Goal: Task Accomplishment & Management: Manage account settings

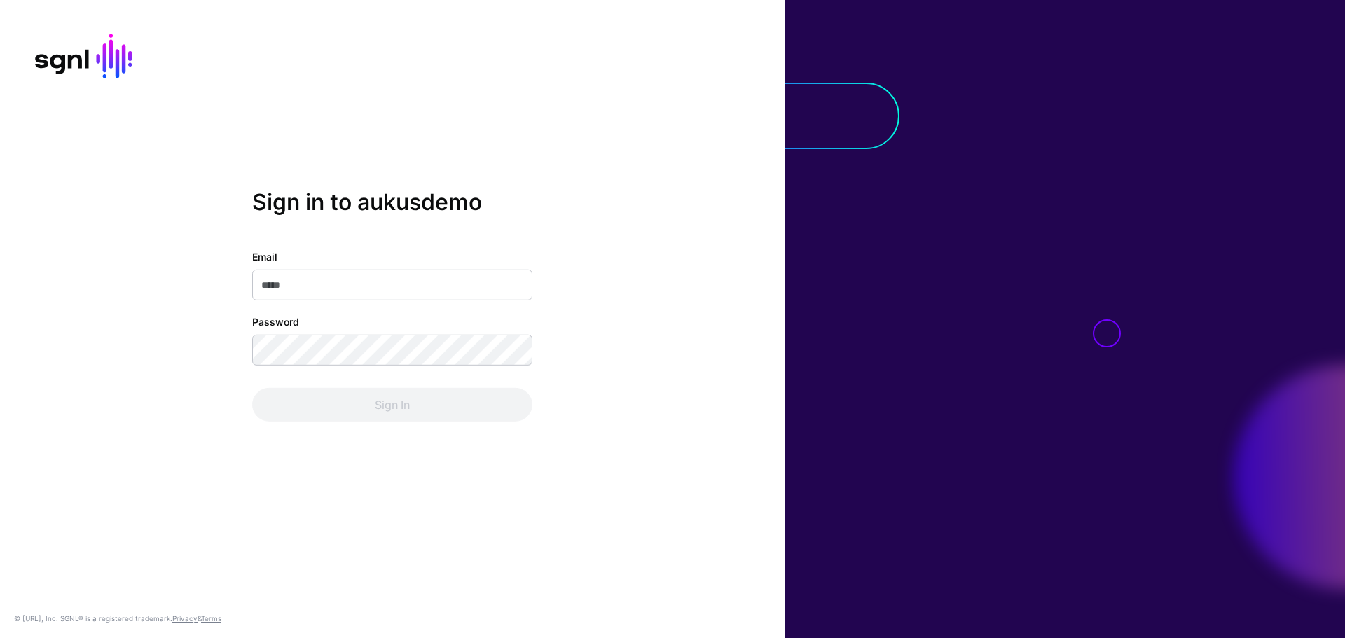
click at [276, 291] on input "Email" at bounding box center [392, 285] width 280 height 31
click at [327, 280] on input "Email" at bounding box center [392, 285] width 280 height 31
paste input "**********"
type input "**********"
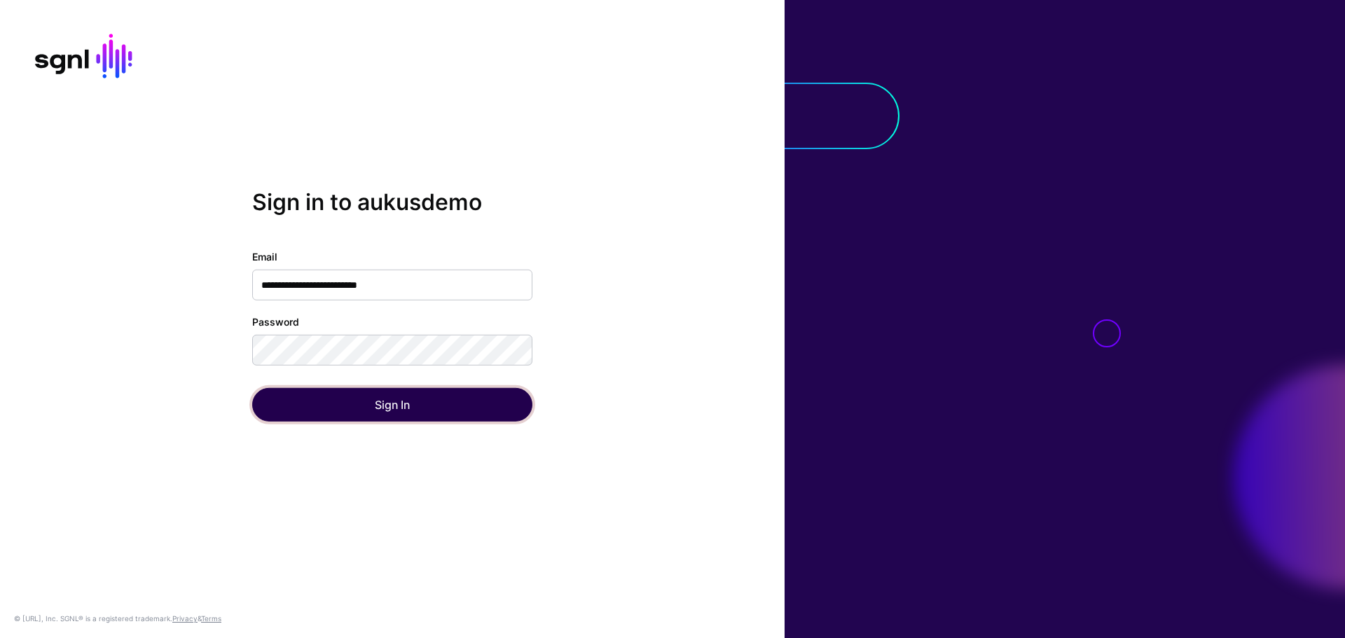
click at [338, 395] on button "Sign In" at bounding box center [392, 405] width 280 height 34
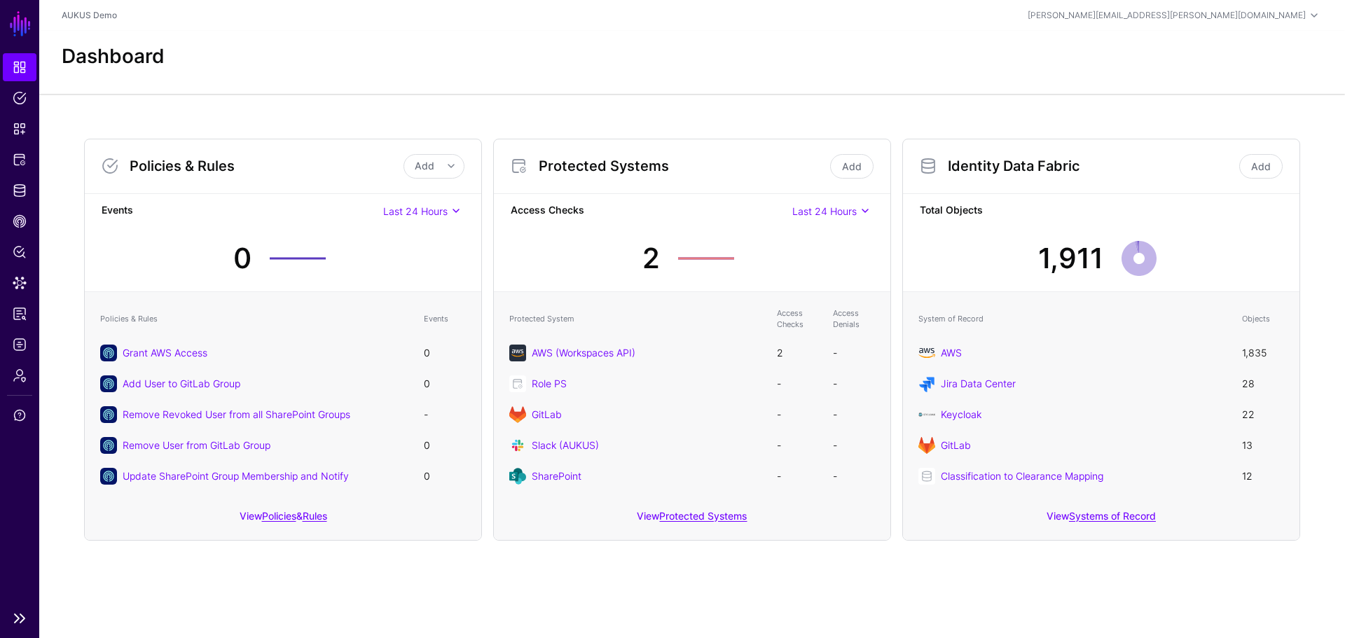
click at [24, 619] on link at bounding box center [19, 618] width 39 height 17
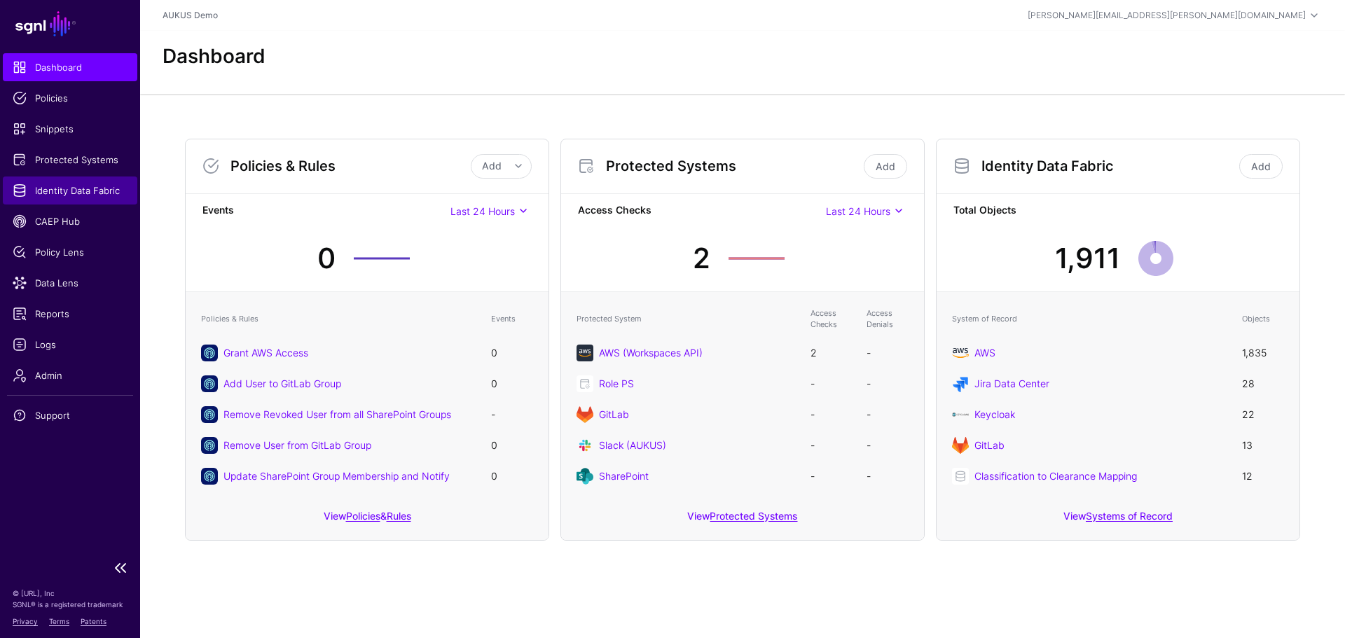
click at [103, 196] on span "Identity Data Fabric" at bounding box center [70, 191] width 115 height 14
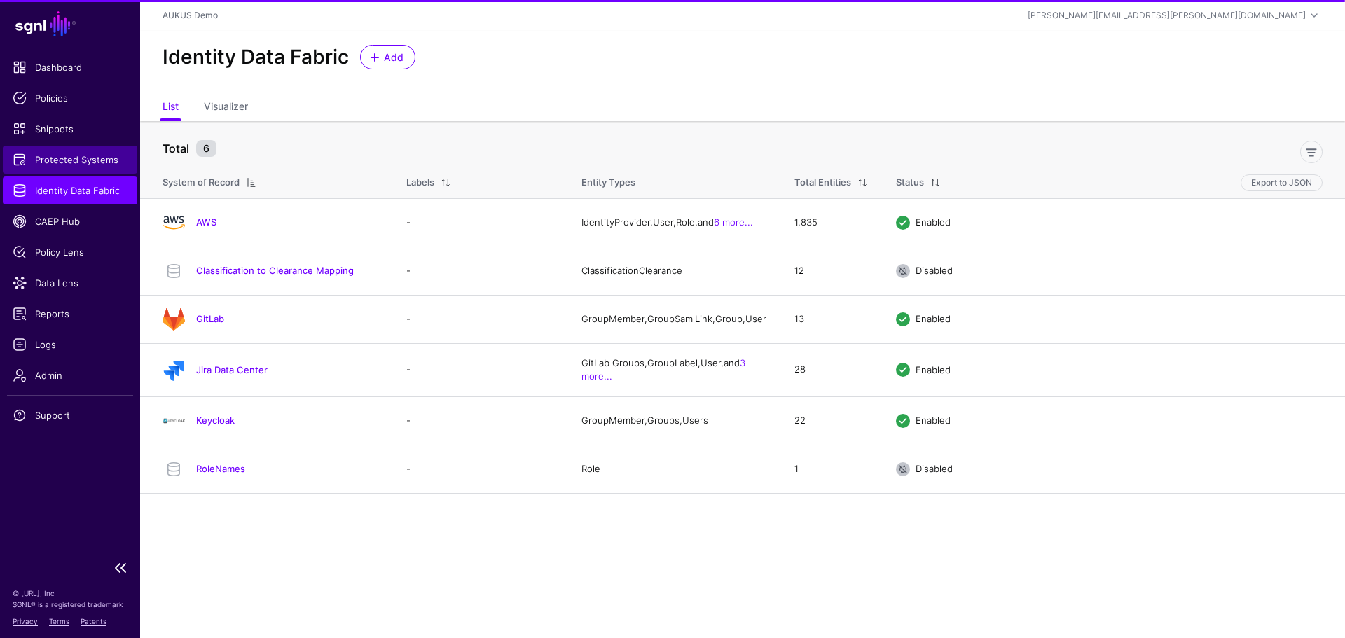
click at [88, 164] on span "Protected Systems" at bounding box center [70, 160] width 115 height 14
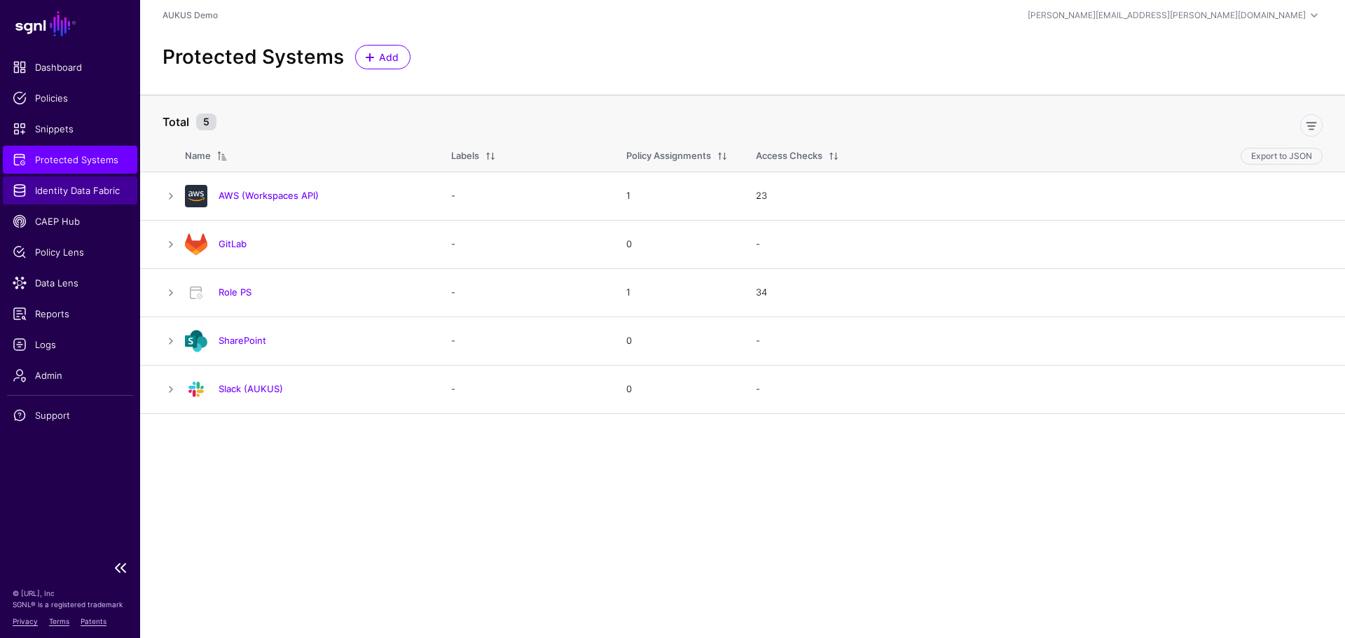
click at [45, 195] on span "Identity Data Fabric" at bounding box center [70, 191] width 115 height 14
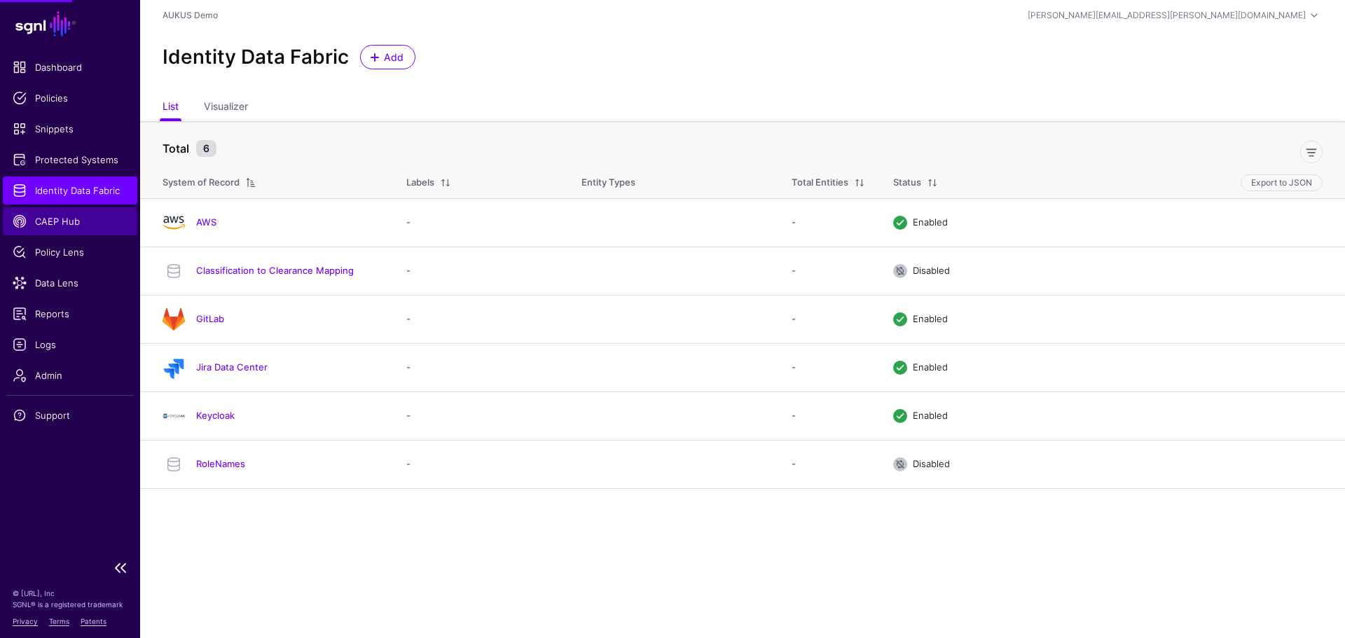
click at [40, 222] on span "CAEP Hub" at bounding box center [70, 221] width 115 height 14
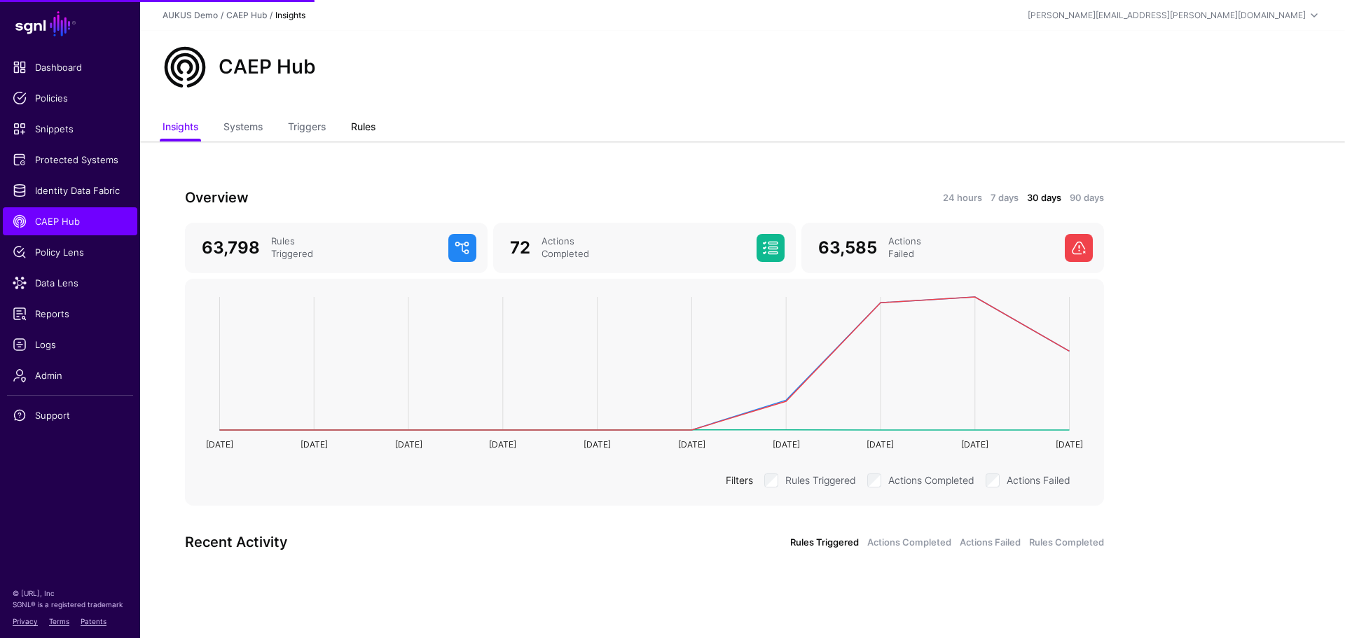
click at [366, 133] on link "Rules" at bounding box center [363, 128] width 25 height 27
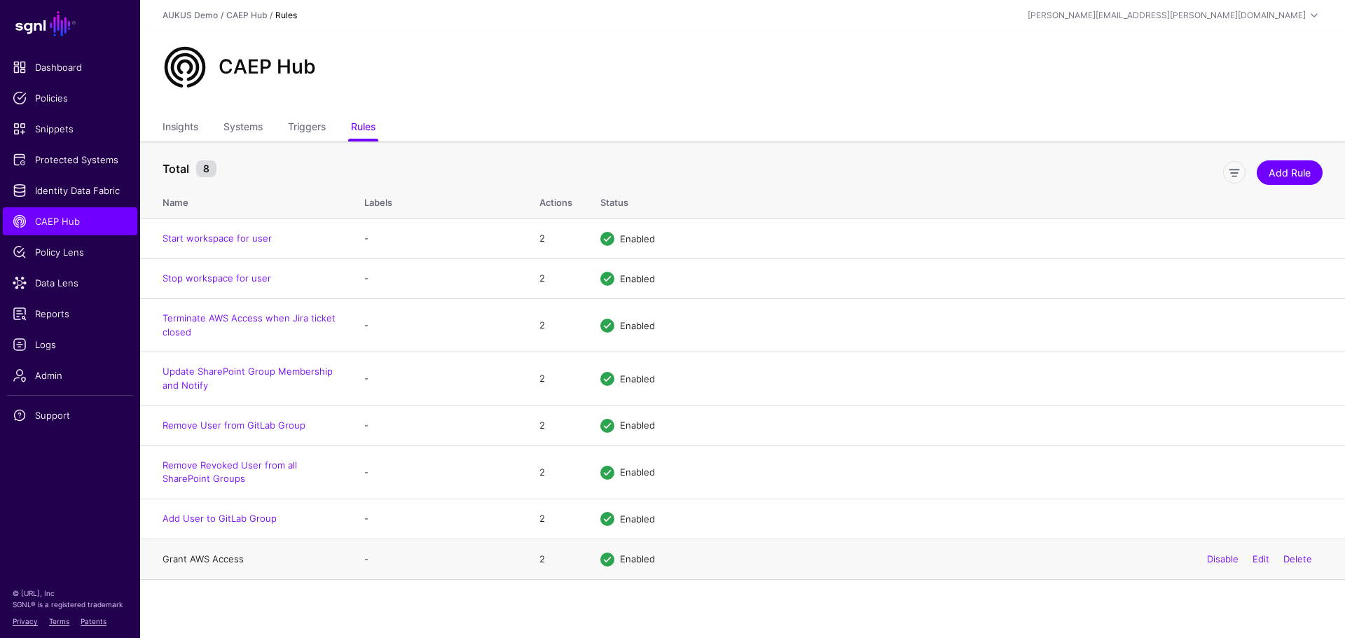
drag, startPoint x: 231, startPoint y: 552, endPoint x: 207, endPoint y: 561, distance: 25.9
drag, startPoint x: 999, startPoint y: 181, endPoint x: 964, endPoint y: 193, distance: 36.8
click at [999, 181] on div "Add Rule" at bounding box center [775, 170] width 1106 height 28
click at [1099, 100] on div "CAEP Hub" at bounding box center [742, 73] width 1205 height 84
